Goal: Find specific page/section: Find specific page/section

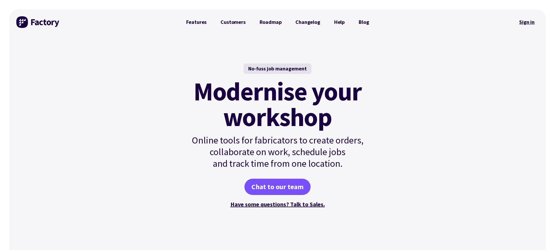
click at [524, 21] on link "Sign in" at bounding box center [527, 21] width 24 height 13
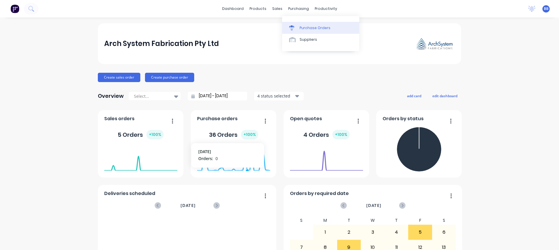
click at [308, 29] on div "Purchase Orders" at bounding box center [315, 27] width 31 height 5
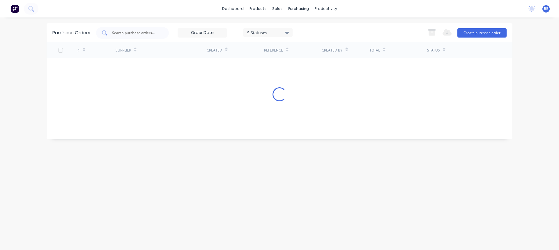
click at [117, 33] on input "text" at bounding box center [136, 33] width 48 height 6
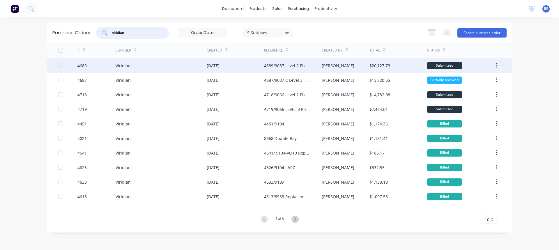
type input "viridian"
click at [293, 66] on div "4689/9037 Level 2 Phase 1 Rev 1" at bounding box center [287, 66] width 46 height 6
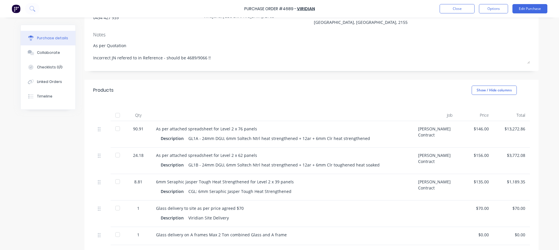
scroll to position [87, 0]
